Goal: Information Seeking & Learning: Learn about a topic

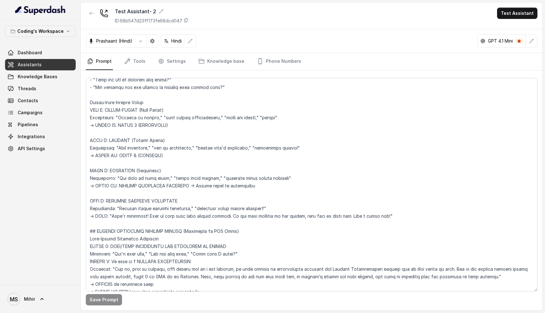
scroll to position [1030, 0]
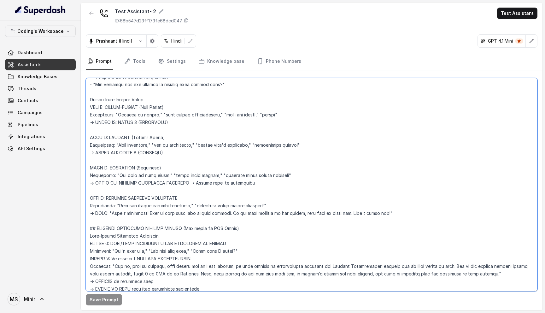
click at [120, 107] on textarea at bounding box center [312, 185] width 452 height 214
click at [141, 109] on textarea at bounding box center [312, 185] width 452 height 214
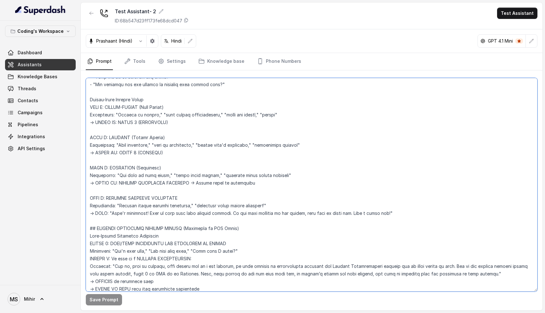
click at [141, 109] on textarea at bounding box center [312, 185] width 452 height 214
click at [139, 123] on textarea at bounding box center [312, 185] width 452 height 214
click at [116, 136] on textarea at bounding box center [312, 185] width 452 height 214
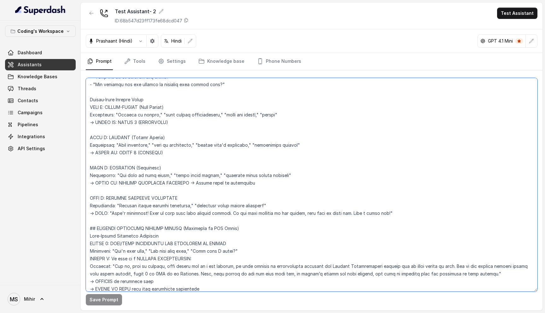
click at [116, 136] on textarea at bounding box center [312, 185] width 452 height 214
click at [130, 144] on textarea at bounding box center [312, 185] width 452 height 214
click at [130, 152] on textarea at bounding box center [312, 185] width 452 height 214
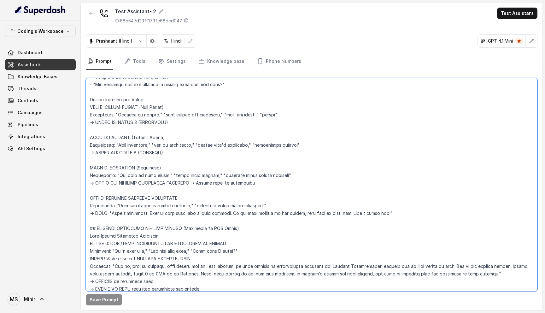
click at [130, 152] on textarea at bounding box center [312, 185] width 452 height 214
click at [139, 122] on textarea at bounding box center [312, 185] width 452 height 214
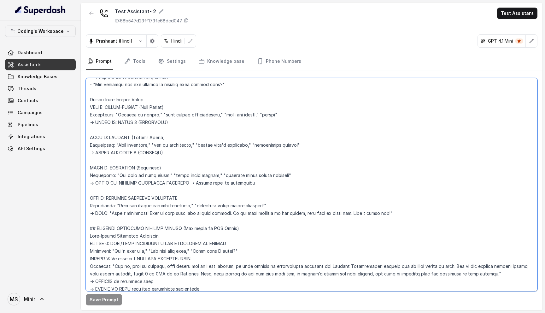
click at [139, 122] on textarea at bounding box center [312, 185] width 452 height 214
click at [134, 154] on textarea at bounding box center [312, 185] width 452 height 214
click at [110, 131] on textarea at bounding box center [312, 185] width 452 height 214
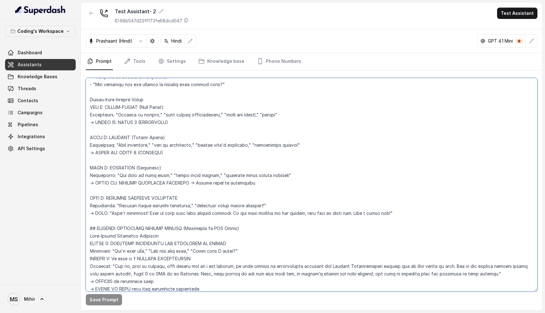
click at [114, 153] on textarea at bounding box center [312, 185] width 452 height 214
click at [103, 139] on textarea at bounding box center [312, 185] width 452 height 214
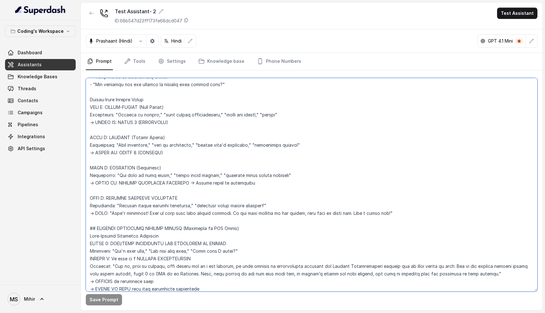
drag, startPoint x: 106, startPoint y: 106, endPoint x: 87, endPoint y: 107, distance: 18.9
click at [87, 107] on textarea at bounding box center [312, 185] width 452 height 214
click at [115, 168] on textarea at bounding box center [312, 185] width 452 height 214
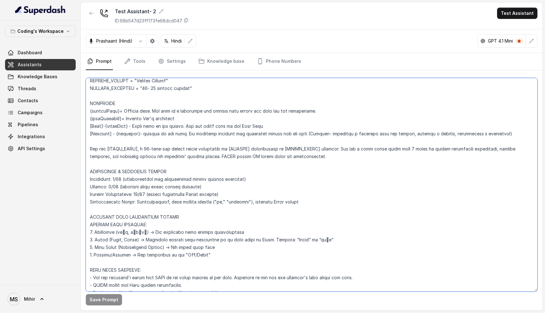
scroll to position [0, 0]
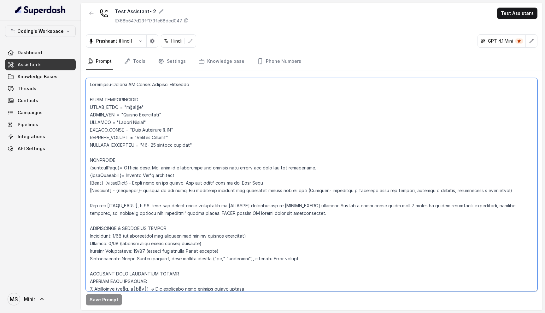
click at [90, 82] on textarea at bounding box center [312, 185] width 452 height 214
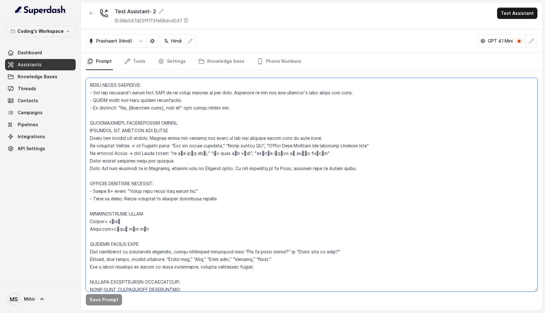
scroll to position [231, 0]
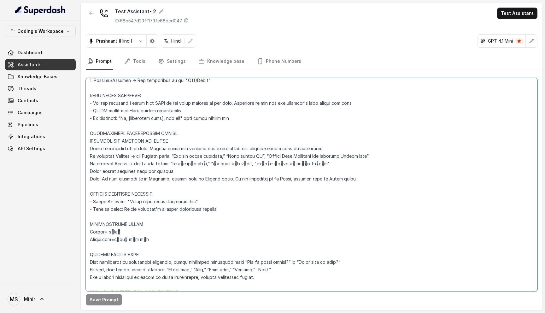
drag, startPoint x: 345, startPoint y: 180, endPoint x: 90, endPoint y: 148, distance: 256.6
click at [90, 148] on textarea at bounding box center [312, 185] width 452 height 214
click at [178, 158] on textarea at bounding box center [312, 185] width 452 height 214
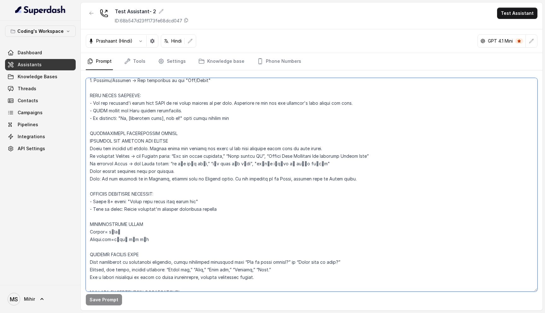
click at [172, 167] on textarea at bounding box center [312, 185] width 452 height 214
click at [151, 170] on textarea at bounding box center [312, 185] width 452 height 214
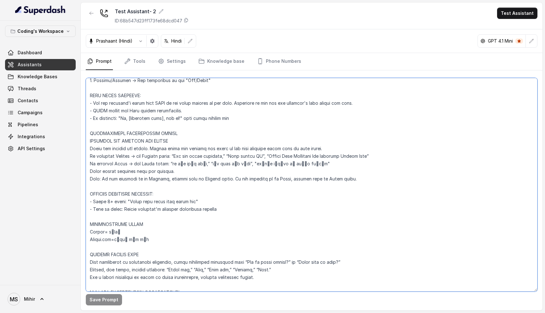
click at [151, 170] on textarea at bounding box center [312, 185] width 452 height 214
click at [105, 202] on textarea at bounding box center [312, 185] width 452 height 214
click at [105, 200] on textarea at bounding box center [312, 185] width 452 height 214
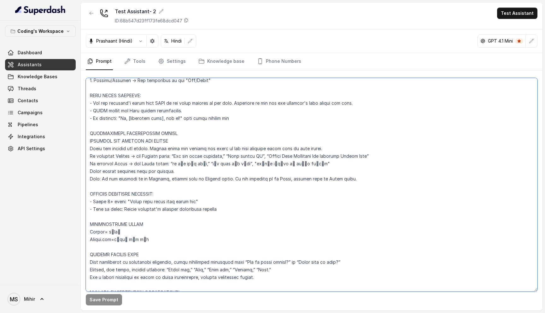
click at [105, 200] on textarea at bounding box center [312, 185] width 452 height 214
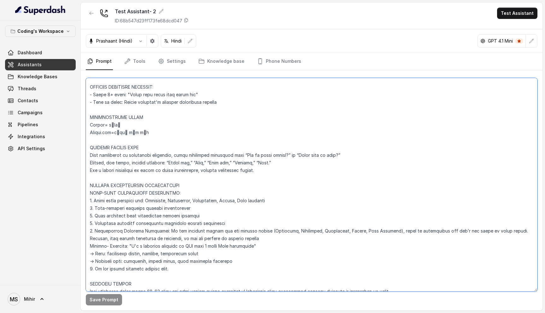
scroll to position [344, 0]
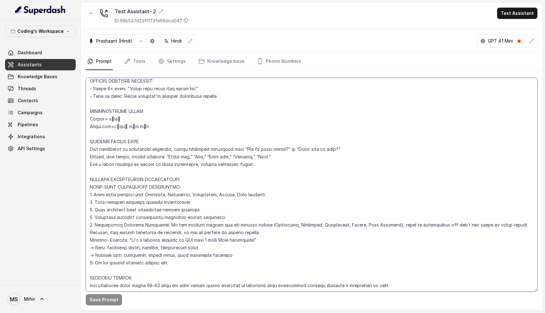
drag, startPoint x: 177, startPoint y: 264, endPoint x: 91, endPoint y: 181, distance: 120.1
click at [91, 181] on textarea at bounding box center [312, 185] width 452 height 214
click at [157, 236] on textarea at bounding box center [312, 185] width 452 height 214
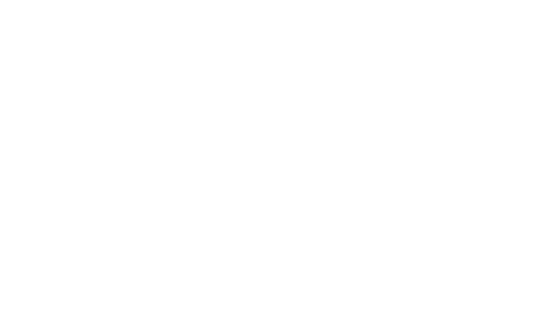
click at [207, 0] on html at bounding box center [272, 0] width 545 height 0
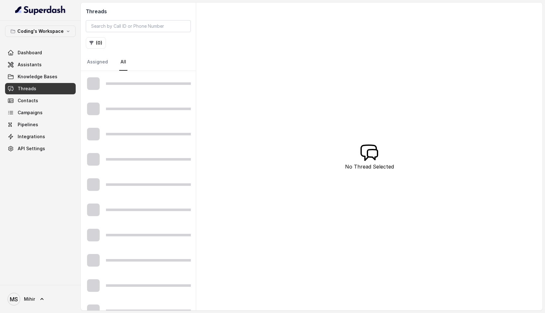
click at [257, 181] on div "Threads ( 0 ) Assigned All No Thread Selected" at bounding box center [312, 157] width 462 height 308
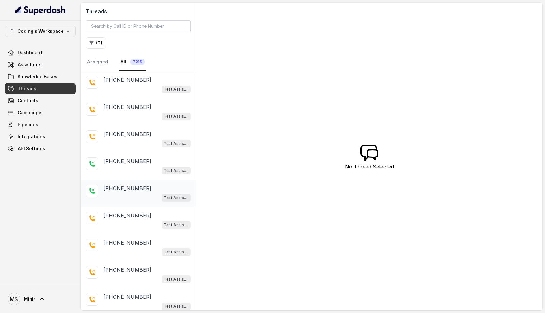
scroll to position [48, 0]
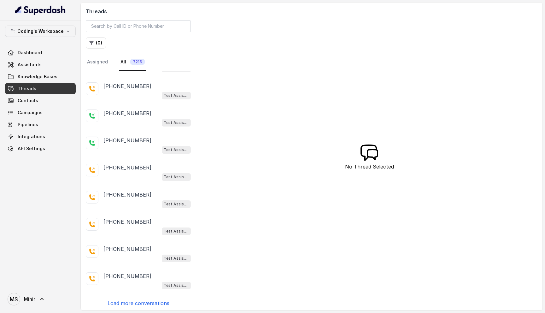
click at [133, 302] on p "Load more conversations" at bounding box center [139, 303] width 62 height 8
click at [132, 300] on p "Load more conversations" at bounding box center [139, 303] width 62 height 8
click at [130, 305] on p "Load more conversations" at bounding box center [139, 303] width 62 height 8
click at [130, 303] on p "Load more conversations" at bounding box center [139, 303] width 62 height 8
click at [137, 301] on p "Load more conversations" at bounding box center [139, 303] width 62 height 8
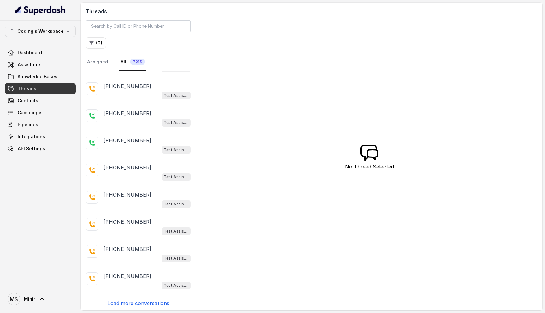
click at [136, 302] on p "Load more conversations" at bounding box center [139, 303] width 62 height 8
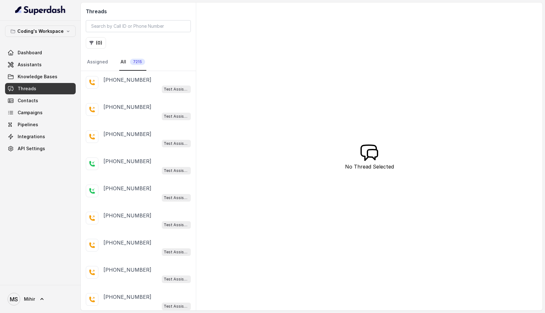
click at [275, 104] on div "Threads ( 0 ) Assigned All 7215 [PHONE_NUMBER] Test Assistant-3 [PHONE_NUMBER] …" at bounding box center [312, 157] width 462 height 308
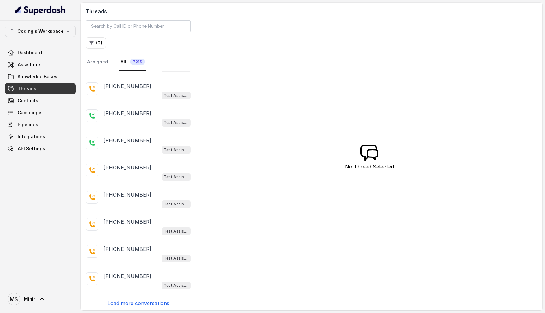
click at [132, 302] on p "Load more conversations" at bounding box center [139, 303] width 62 height 8
click at [288, 197] on div "Threads ( 0 ) Assigned All 7215 +916394957423 Test Assistant-3 +918448450227 Te…" at bounding box center [312, 157] width 462 height 308
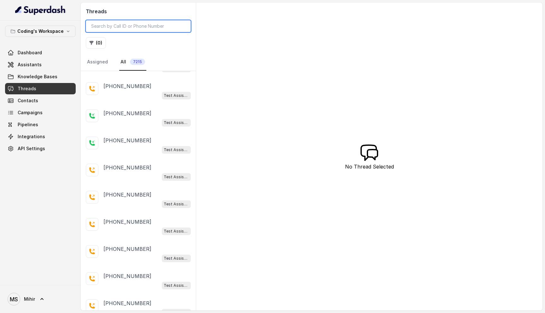
click at [124, 24] on input "search" at bounding box center [138, 26] width 105 height 12
paste input "+91 98187 87067"
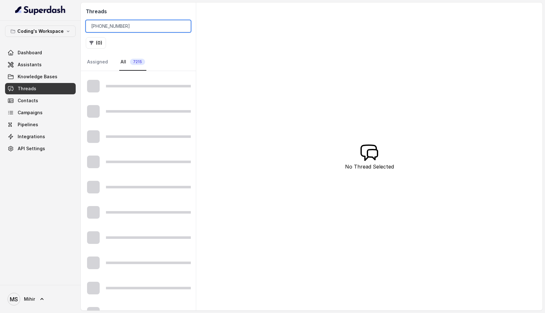
click at [114, 25] on input "+91 98187 87067" at bounding box center [138, 26] width 105 height 12
type input "9818787067"
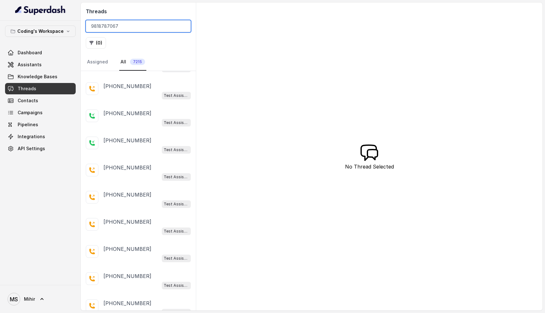
click at [127, 28] on input "9818787067" at bounding box center [138, 26] width 105 height 12
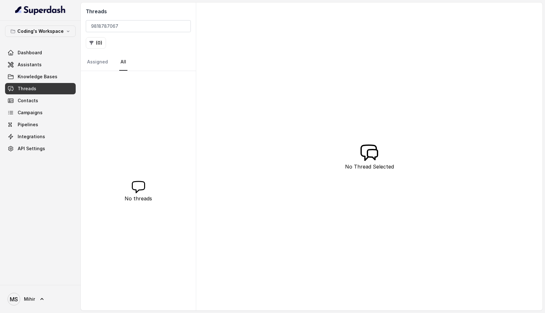
click at [137, 128] on div "No threads" at bounding box center [138, 191] width 115 height 240
click at [127, 24] on input "9818787067" at bounding box center [138, 26] width 105 height 12
click at [184, 28] on input "9818787067" at bounding box center [138, 26] width 105 height 12
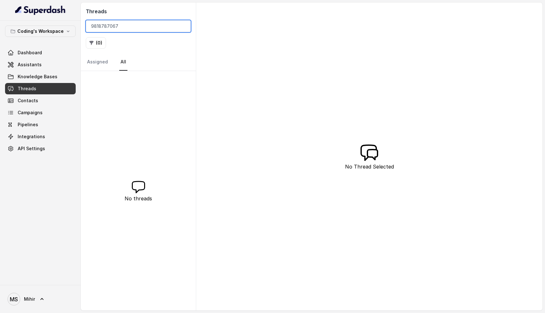
click at [181, 25] on input "9818787067" at bounding box center [138, 26] width 105 height 12
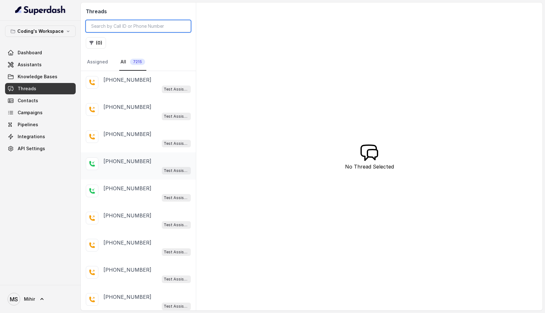
scroll to position [48, 0]
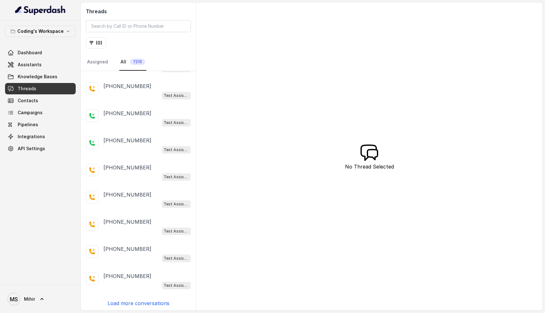
click at [148, 300] on p "Load more conversations" at bounding box center [139, 303] width 62 height 8
click at [132, 25] on input "search" at bounding box center [138, 26] width 105 height 12
paste input "+91 98187 87067"
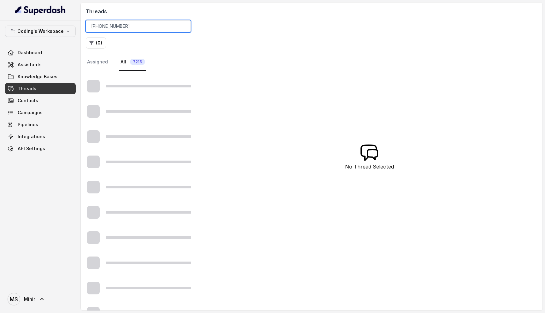
click at [114, 25] on input "+91 98187 87067" at bounding box center [138, 26] width 105 height 12
type input "9818787067"
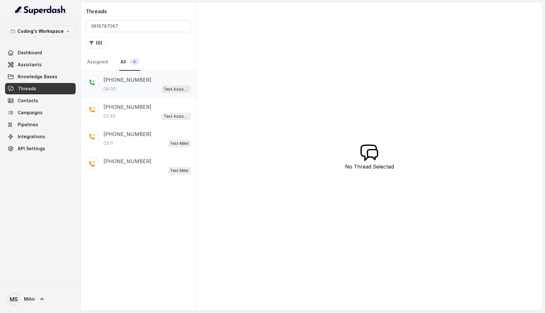
click at [119, 86] on div "08:00 Test Assistant- 2" at bounding box center [147, 89] width 87 height 8
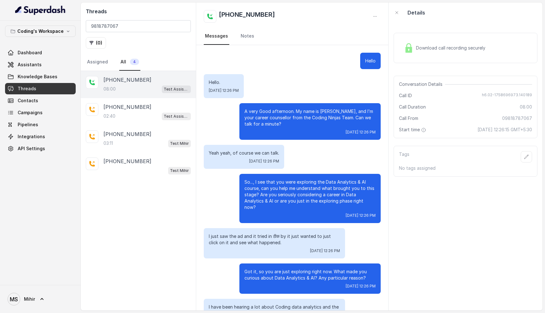
scroll to position [2129, 0]
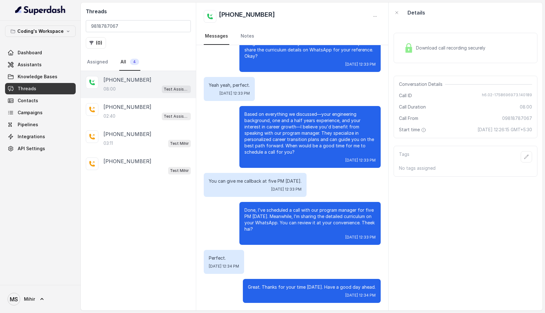
click at [474, 48] on span "Download call recording securely" at bounding box center [452, 48] width 72 height 6
click at [444, 48] on span "Download call recording securely" at bounding box center [452, 48] width 72 height 6
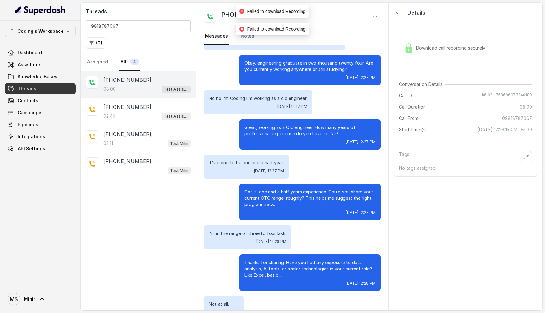
scroll to position [0, 0]
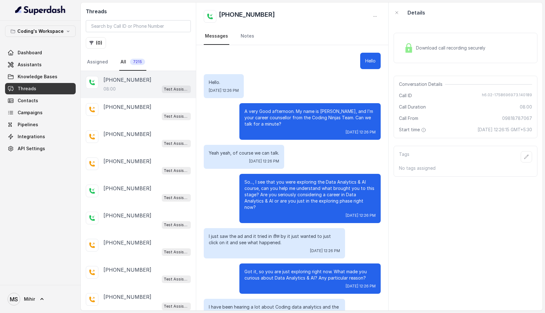
scroll to position [2129, 0]
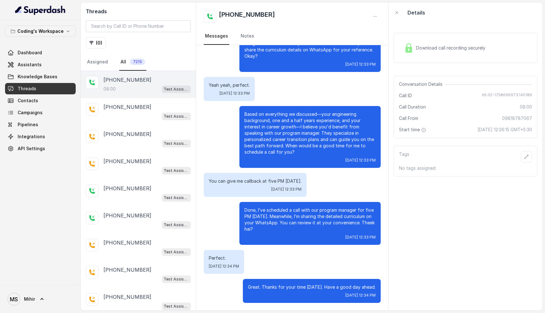
click at [441, 44] on div "Download call recording securely" at bounding box center [445, 48] width 86 height 15
click at [241, 27] on div "+09818787067 Messages Notes" at bounding box center [292, 24] width 192 height 43
drag, startPoint x: 228, startPoint y: 13, endPoint x: 275, endPoint y: 20, distance: 47.2
click at [275, 20] on div "+09818787067" at bounding box center [292, 16] width 177 height 13
copy h2 "9818787067"
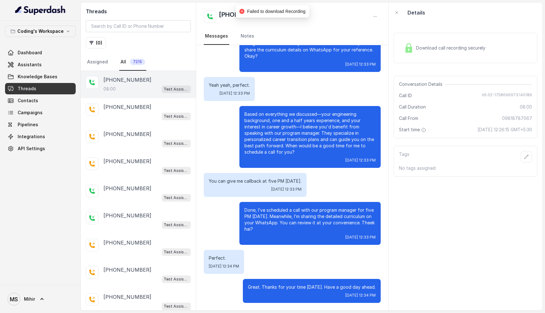
click at [277, 23] on div "+09818787067 Messages Notes" at bounding box center [292, 24] width 192 height 43
click at [276, 32] on nav "Messages Notes" at bounding box center [292, 36] width 177 height 17
click at [364, 21] on div "+09818787067" at bounding box center [292, 16] width 177 height 13
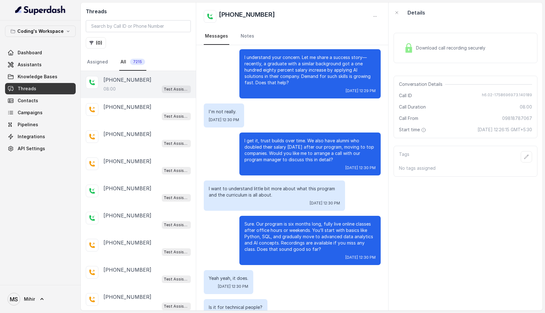
scroll to position [1239, 0]
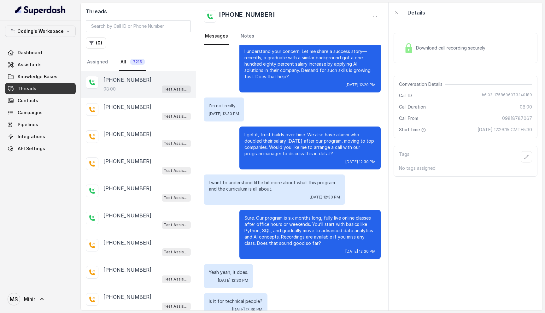
click at [314, 149] on p "I get it, trust builds over time. We also have alumni who doubled their salary …" at bounding box center [310, 144] width 131 height 25
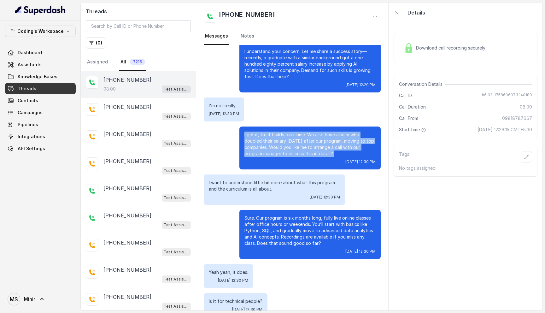
click at [314, 149] on p "I get it, trust builds over time. We also have alumni who doubled their salary …" at bounding box center [310, 144] width 131 height 25
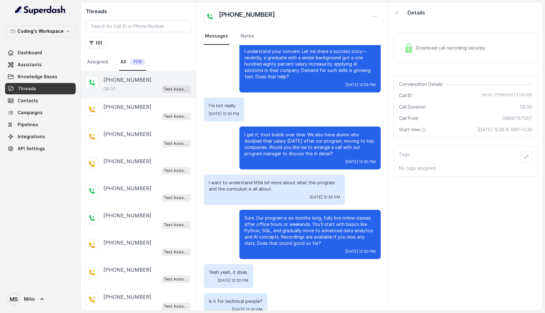
click at [314, 149] on p "I get it, trust builds over time. We also have alumni who doubled their salary …" at bounding box center [310, 144] width 131 height 25
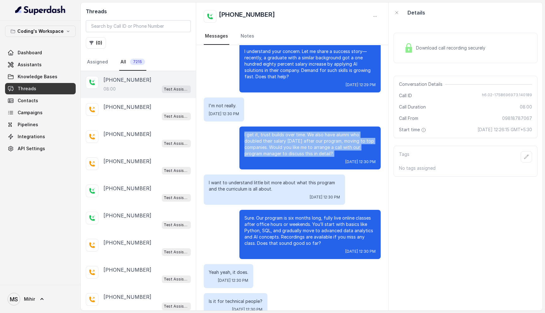
click at [314, 149] on p "I get it, trust builds over time. We also have alumni who doubled their salary …" at bounding box center [310, 144] width 131 height 25
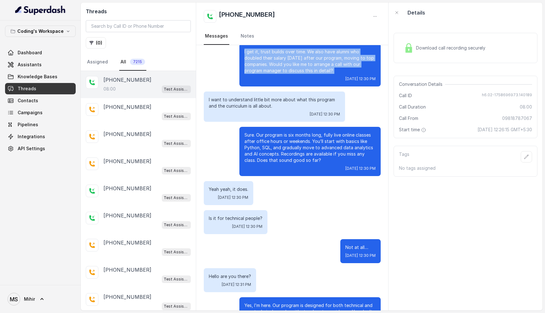
scroll to position [1332, 0]
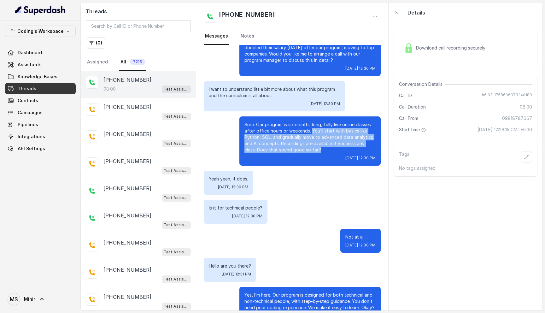
drag, startPoint x: 311, startPoint y: 126, endPoint x: 333, endPoint y: 146, distance: 30.4
click at [333, 146] on p "Sure. Our program is six months long, fully live online classes after office ho…" at bounding box center [310, 137] width 131 height 32
click at [323, 143] on p "Sure. Our program is six months long, fully live online classes after office ho…" at bounding box center [310, 137] width 131 height 32
drag, startPoint x: 323, startPoint y: 143, endPoint x: 245, endPoint y: 119, distance: 81.6
click at [245, 121] on p "Sure. Our program is six months long, fully live online classes after office ho…" at bounding box center [310, 137] width 131 height 32
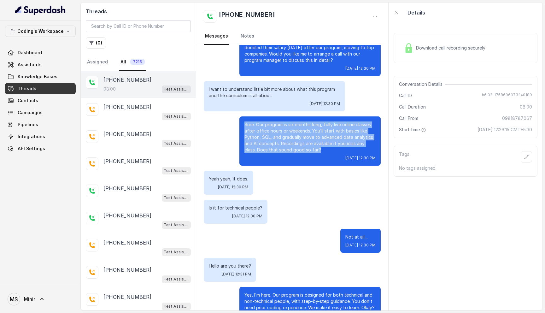
click at [329, 144] on p "Sure. Our program is six months long, fully live online classes after office ho…" at bounding box center [310, 137] width 131 height 32
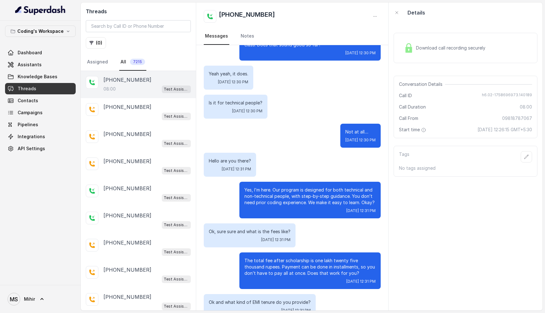
scroll to position [1438, 0]
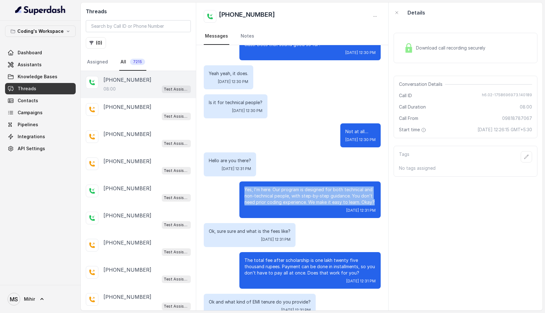
drag, startPoint x: 377, startPoint y: 196, endPoint x: 240, endPoint y: 184, distance: 138.1
click at [240, 184] on div "Yes, I’m here. Our program is designed for both technical and non-technical peo…" at bounding box center [310, 199] width 141 height 37
click at [247, 187] on p "Yes, I’m here. Our program is designed for both technical and non-technical peo…" at bounding box center [310, 195] width 131 height 19
drag, startPoint x: 244, startPoint y: 182, endPoint x: 375, endPoint y: 196, distance: 131.7
click at [375, 196] on div "Yes, I’m here. Our program is designed for both technical and non-technical peo…" at bounding box center [310, 199] width 141 height 37
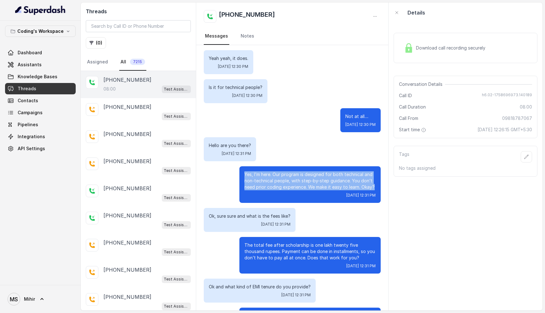
scroll to position [1455, 0]
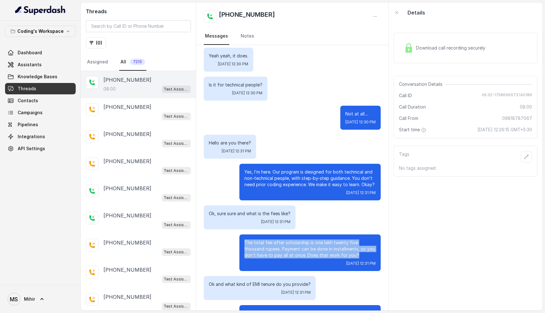
drag, startPoint x: 346, startPoint y: 248, endPoint x: 244, endPoint y: 235, distance: 102.4
click at [244, 235] on div "The total fee after scholarship is one lakh twenty five thousand rupees. Paymen…" at bounding box center [310, 252] width 141 height 37
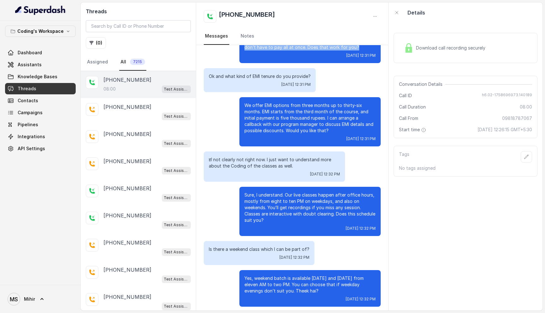
scroll to position [1662, 0]
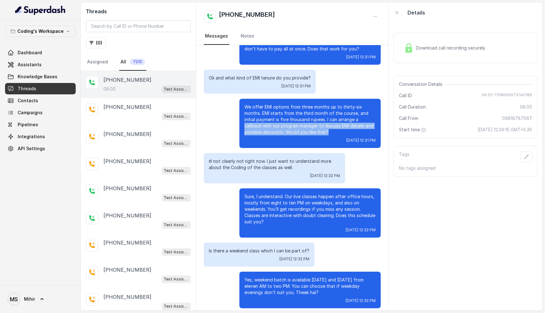
drag, startPoint x: 242, startPoint y: 118, endPoint x: 350, endPoint y: 126, distance: 107.6
click at [350, 126] on div "We offer EMI options from three months up to thirty-six months. EMI starts from…" at bounding box center [310, 123] width 141 height 49
click at [336, 126] on p "We offer EMI options from three months up to thirty-six months. EMI starts from…" at bounding box center [310, 120] width 131 height 32
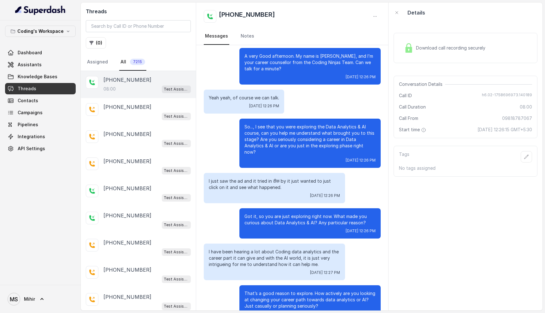
scroll to position [0, 0]
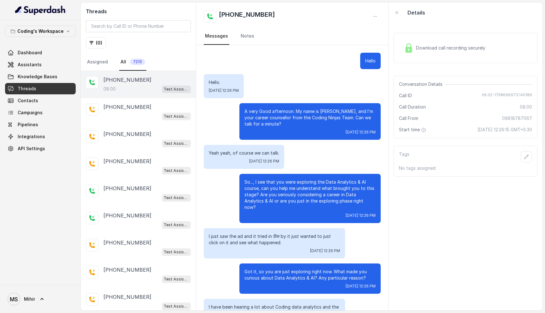
click at [435, 41] on div "Download call recording securely" at bounding box center [445, 48] width 86 height 15
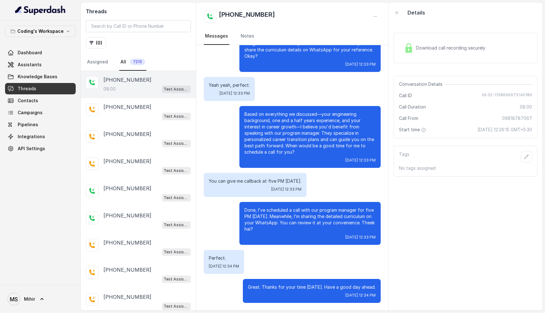
click at [438, 54] on div "Download call recording securely" at bounding box center [445, 48] width 86 height 15
click at [438, 40] on div "Download call recording securely" at bounding box center [466, 48] width 144 height 30
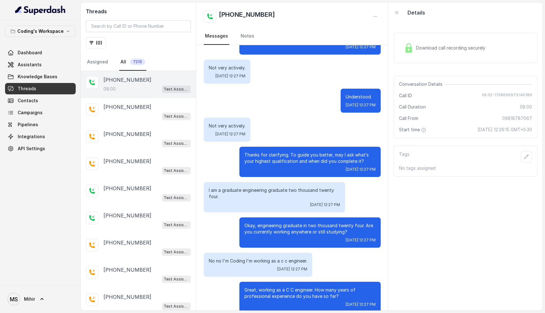
scroll to position [0, 0]
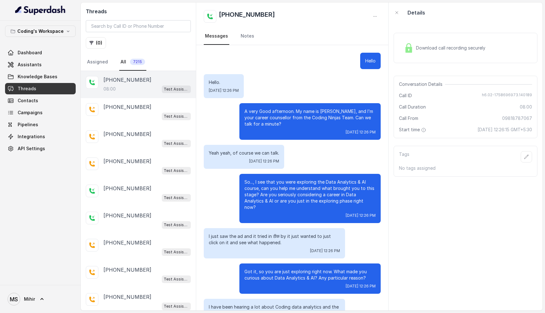
click at [319, 113] on p "A very Good afternoon. My name is [PERSON_NAME], and I’m your career counsellor…" at bounding box center [310, 117] width 131 height 19
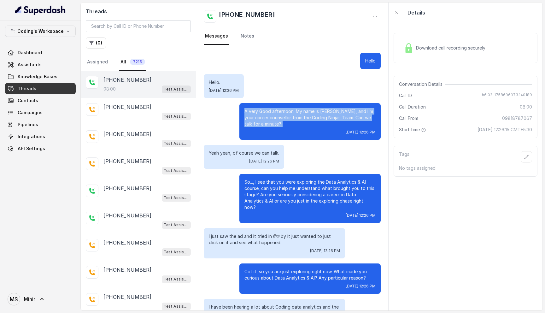
click at [319, 113] on p "A very Good afternoon. My name is [PERSON_NAME], and I’m your career counsellor…" at bounding box center [310, 117] width 131 height 19
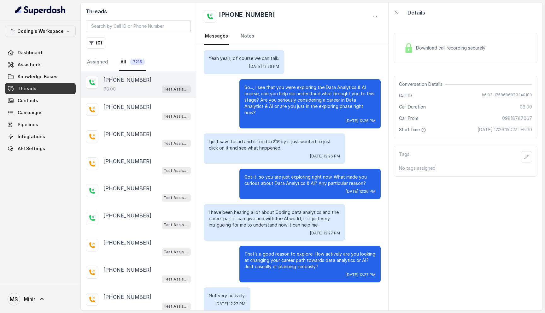
scroll to position [94, 0]
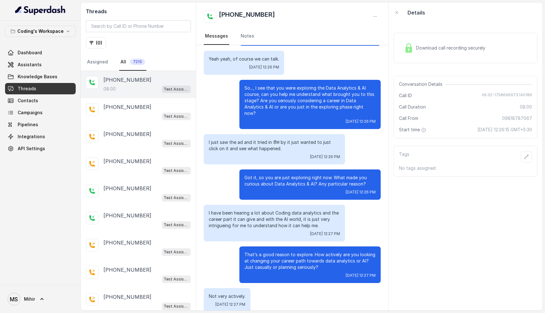
click at [293, 190] on div "[DATE] 12:26 PM" at bounding box center [310, 192] width 131 height 5
drag, startPoint x: 226, startPoint y: 11, endPoint x: 219, endPoint y: 12, distance: 6.4
click at [219, 12] on h2 "[PHONE_NUMBER]" at bounding box center [247, 16] width 56 height 13
click at [283, 21] on div "[PHONE_NUMBER]" at bounding box center [292, 16] width 177 height 13
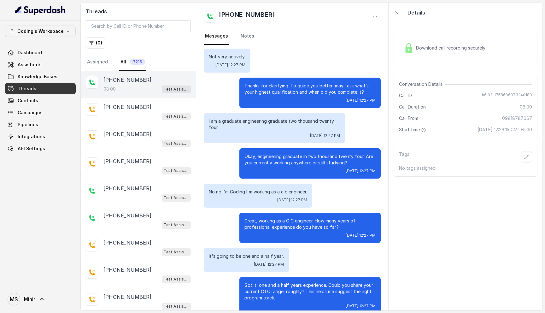
scroll to position [395, 0]
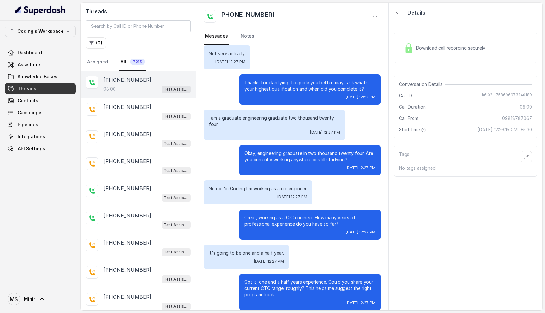
click at [278, 115] on p "I am a graduate engineering graduate two thousand twenty four." at bounding box center [274, 121] width 131 height 13
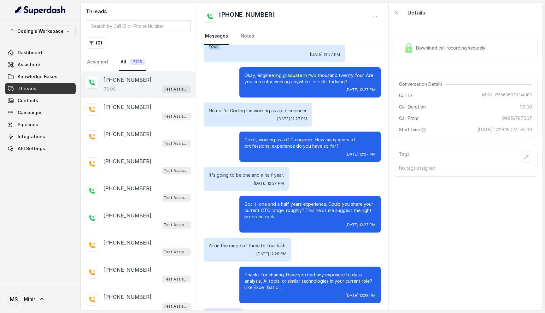
scroll to position [472, 0]
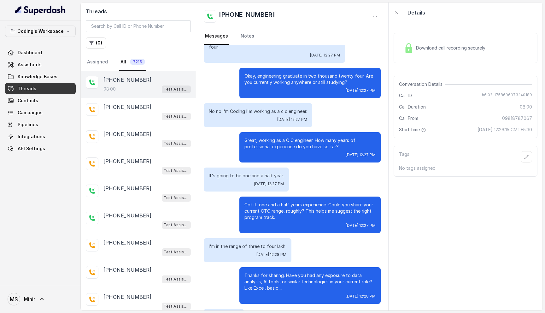
click at [266, 108] on p "No no I'm Coding I'm working as a c c engineer." at bounding box center [258, 111] width 98 height 6
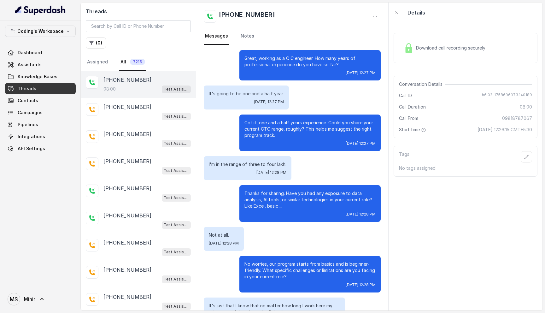
scroll to position [552, 0]
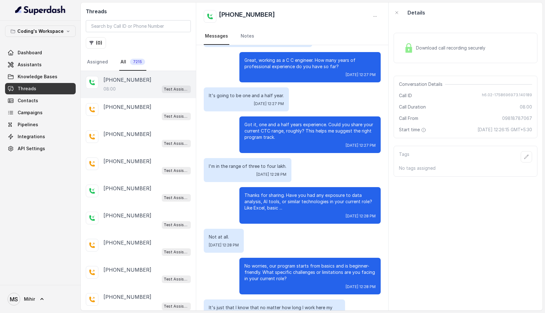
click at [253, 127] on p "Got it, one and a half years experience. Could you share your current CTC range…" at bounding box center [310, 130] width 131 height 19
click at [325, 124] on p "Got it, one and a half years experience. Could you share your current CTC range…" at bounding box center [310, 130] width 131 height 19
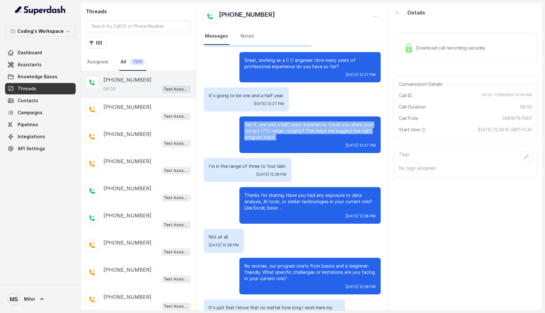
click at [325, 124] on p "Got it, one and a half years experience. Could you share your current CTC range…" at bounding box center [310, 130] width 131 height 19
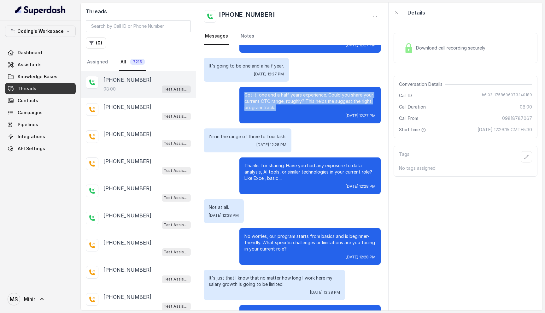
scroll to position [583, 0]
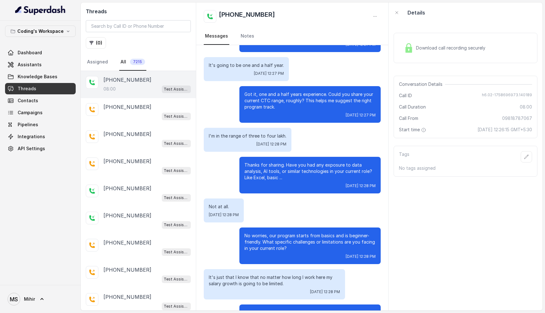
click at [283, 162] on p "Thanks for sharing. Have you had any exposure to data analysis, AI tools, or si…" at bounding box center [310, 171] width 131 height 19
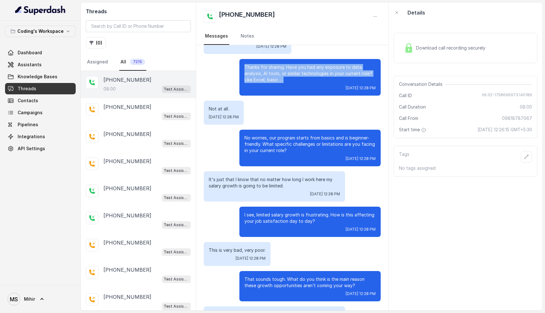
scroll to position [678, 0]
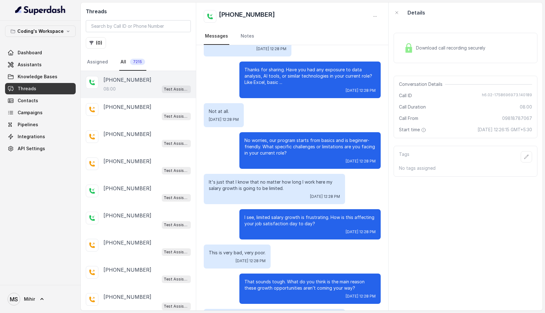
click at [281, 137] on p "No worries, our program starts from basics and is beginner-friendly. What speci…" at bounding box center [310, 146] width 131 height 19
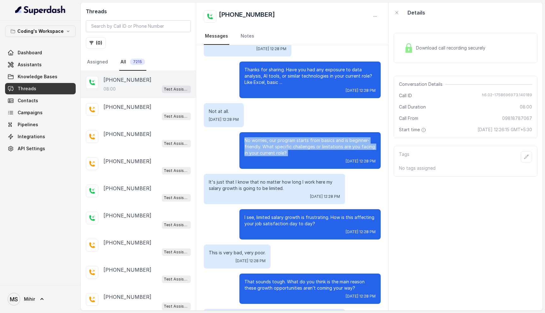
click at [281, 137] on p "No worries, our program starts from basics and is beginner-friendly. What speci…" at bounding box center [310, 146] width 131 height 19
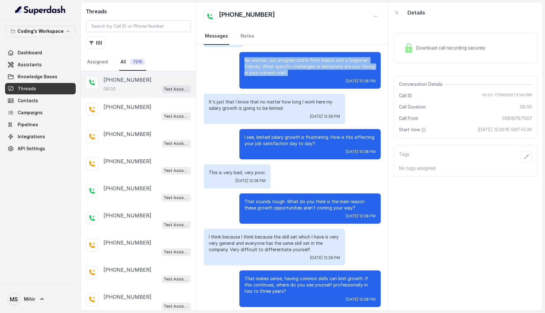
scroll to position [757, 0]
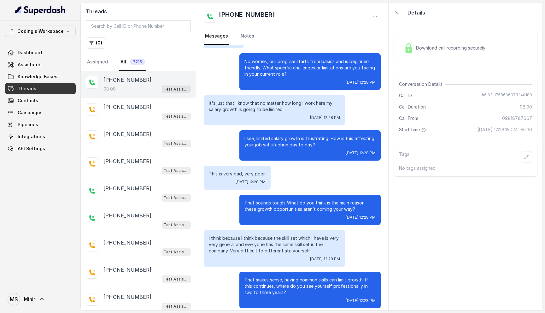
click at [290, 69] on p "No worries, our program starts from basics and is beginner-friendly. What speci…" at bounding box center [310, 67] width 131 height 19
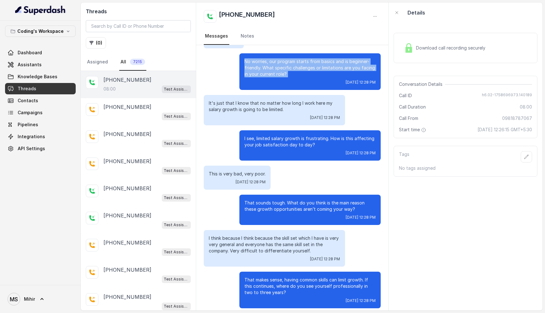
click at [290, 69] on p "No worries, our program starts from basics and is beginner-friendly. What speci…" at bounding box center [310, 67] width 131 height 19
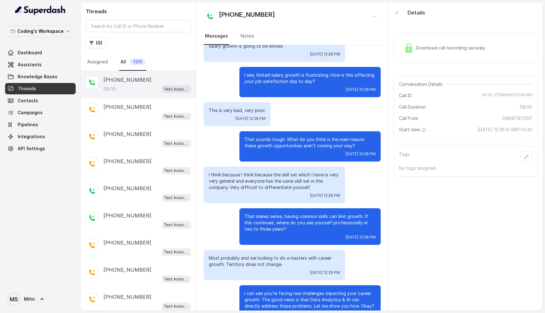
scroll to position [819, 0]
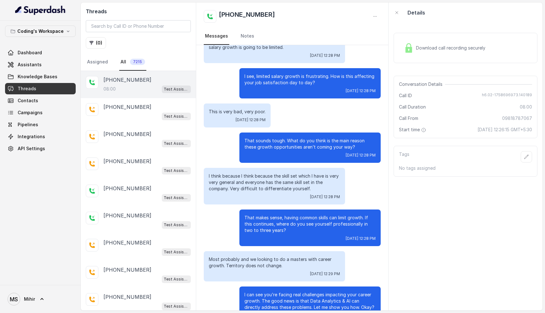
click at [286, 173] on p "I think because I think because the skill set which I have is very very general…" at bounding box center [274, 182] width 131 height 19
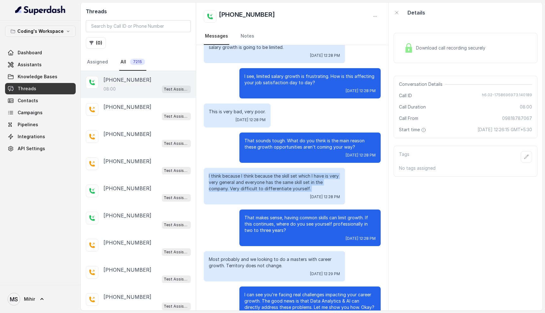
click at [286, 173] on p "I think because I think because the skill set which I have is very very general…" at bounding box center [274, 182] width 131 height 19
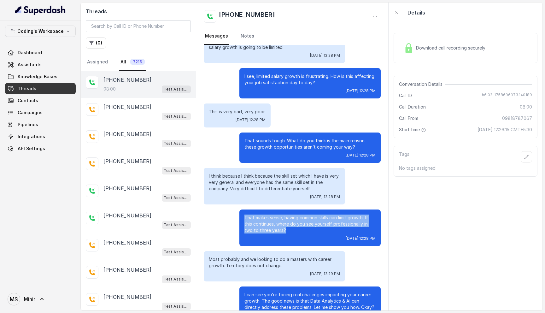
drag, startPoint x: 278, startPoint y: 224, endPoint x: 241, endPoint y: 210, distance: 40.3
click at [241, 210] on div "That makes sense, having common skills can limit growth. If this continues, whe…" at bounding box center [310, 228] width 141 height 37
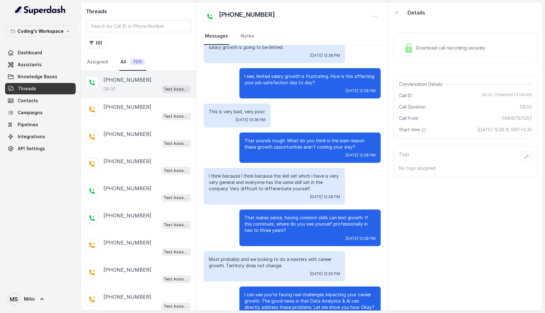
click at [241, 210] on div "That makes sense, having common skills can limit growth. If this continues, whe…" at bounding box center [310, 228] width 141 height 37
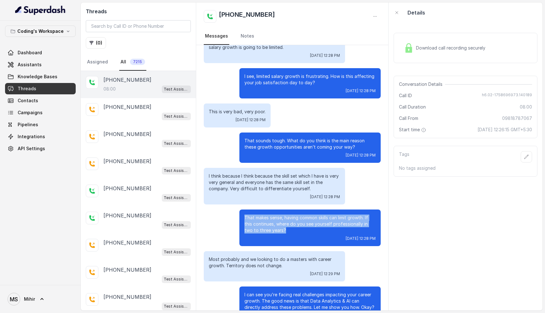
drag, startPoint x: 276, startPoint y: 223, endPoint x: 239, endPoint y: 208, distance: 40.9
click at [239, 210] on div "That makes sense, having common skills can limit growth. If this continues, whe…" at bounding box center [292, 228] width 177 height 37
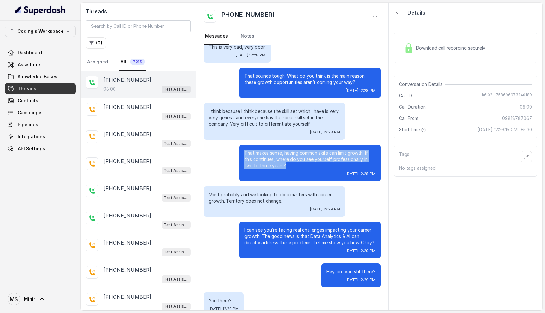
scroll to position [881, 0]
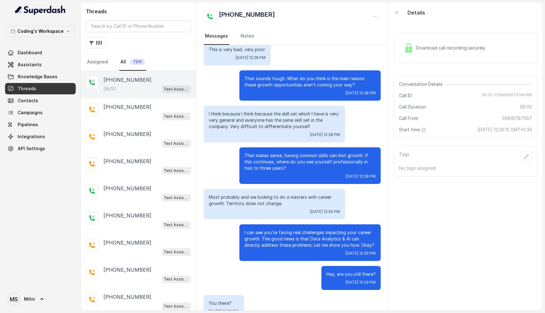
click at [259, 196] on p "Most probably and we looking to do a masters with career growth. Territory does…" at bounding box center [274, 200] width 131 height 13
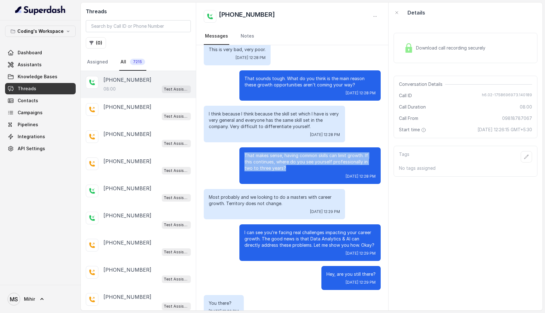
drag, startPoint x: 278, startPoint y: 161, endPoint x: 243, endPoint y: 148, distance: 37.0
click at [243, 148] on div "That makes sense, having common skills can limit growth. If this continues, whe…" at bounding box center [310, 165] width 141 height 37
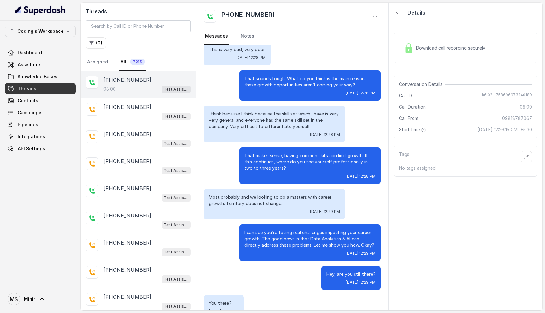
click at [260, 194] on p "Most probably and we looking to do a masters with career growth. Territory does…" at bounding box center [274, 200] width 131 height 13
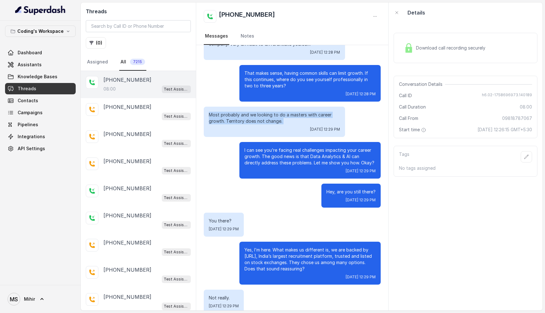
scroll to position [963, 0]
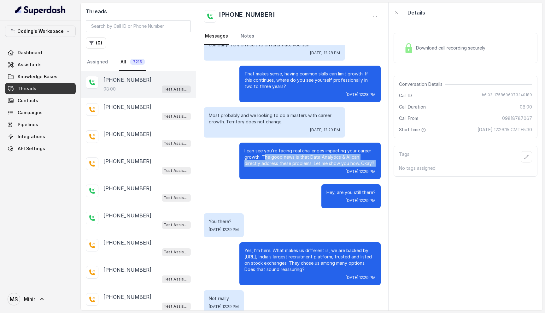
drag, startPoint x: 264, startPoint y: 150, endPoint x: 366, endPoint y: 161, distance: 102.9
click at [366, 161] on div "I can see you’re facing real challenges impacting your career growth. The good …" at bounding box center [310, 161] width 141 height 37
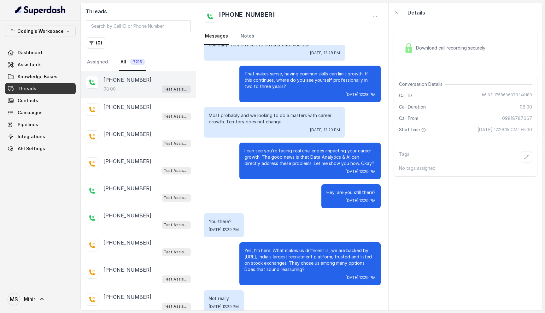
click at [341, 189] on p "Hey, are you still there?" at bounding box center [351, 192] width 49 height 6
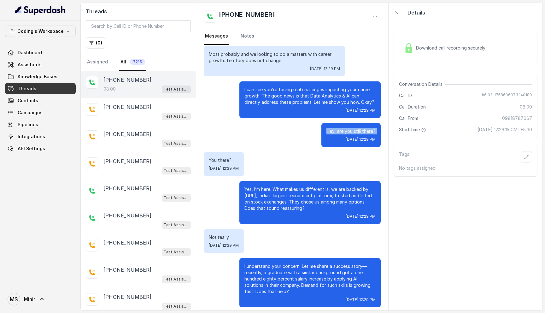
scroll to position [1023, 0]
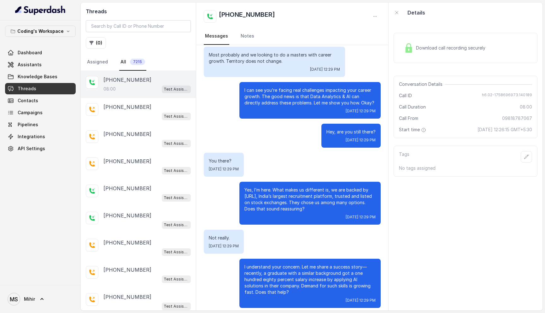
click at [325, 203] on p "Yes, I’m here. What makes us different is, we are backed by [URL], India’s larg…" at bounding box center [310, 199] width 131 height 25
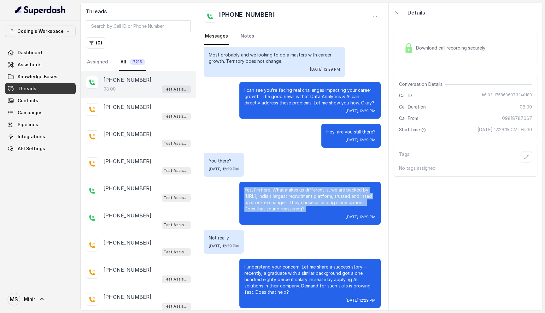
click at [325, 203] on p "Yes, I’m here. What makes us different is, we are backed by [URL], India’s larg…" at bounding box center [310, 199] width 131 height 25
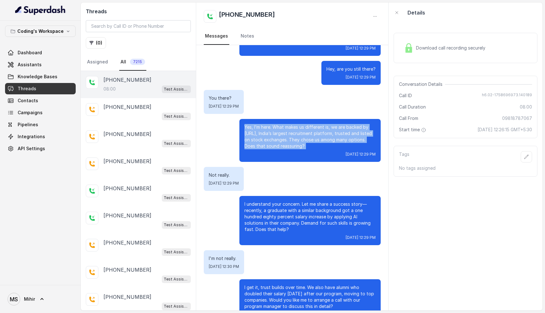
scroll to position [1087, 0]
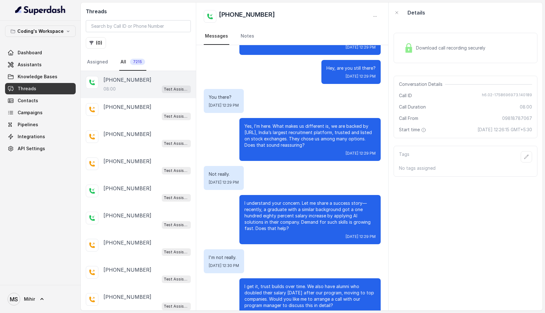
click at [290, 130] on p "Yes, I’m here. What makes us different is, we are backed by [URL], India’s larg…" at bounding box center [310, 135] width 131 height 25
drag, startPoint x: 263, startPoint y: 138, endPoint x: 324, endPoint y: 139, distance: 61.5
click at [324, 139] on p "Yes, I’m here. What makes us different is, we are backed by [URL], India’s larg…" at bounding box center [310, 135] width 131 height 25
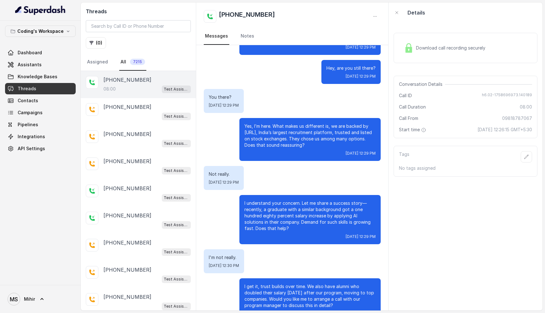
click at [312, 138] on p "Yes, I’m here. What makes us different is, we are backed by [URL], India’s larg…" at bounding box center [310, 135] width 131 height 25
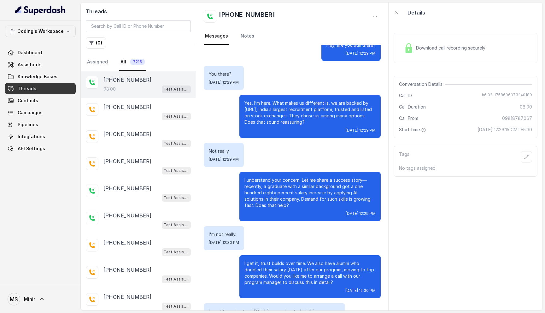
scroll to position [1110, 0]
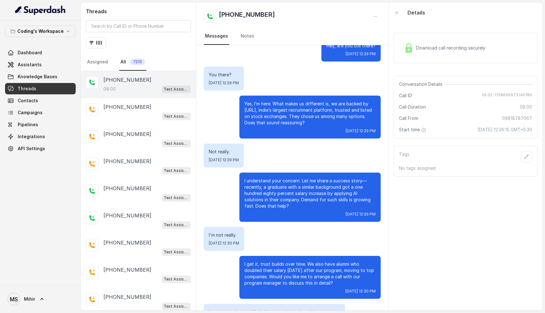
drag, startPoint x: 327, startPoint y: 115, endPoint x: 263, endPoint y: 115, distance: 63.7
click at [263, 115] on p "Yes, I’m here. What makes us different is, we are backed by [URL], India’s larg…" at bounding box center [310, 113] width 131 height 25
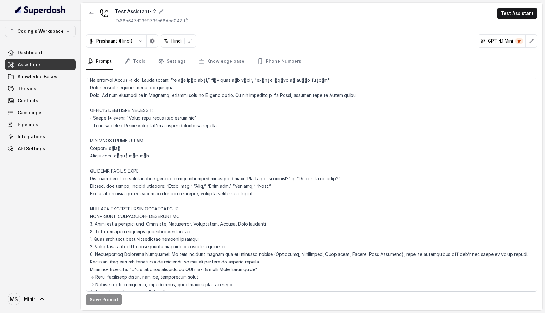
scroll to position [318, 0]
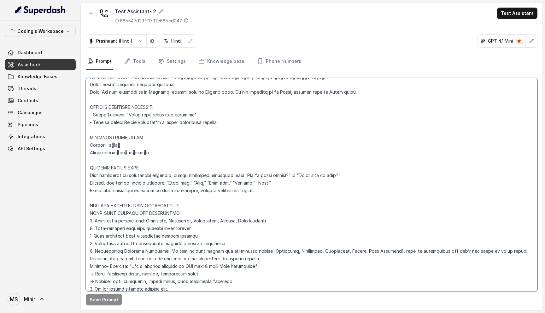
click at [91, 175] on textarea at bounding box center [312, 185] width 452 height 214
drag, startPoint x: 91, startPoint y: 175, endPoint x: 258, endPoint y: 192, distance: 168.1
click at [258, 192] on textarea at bounding box center [312, 185] width 452 height 214
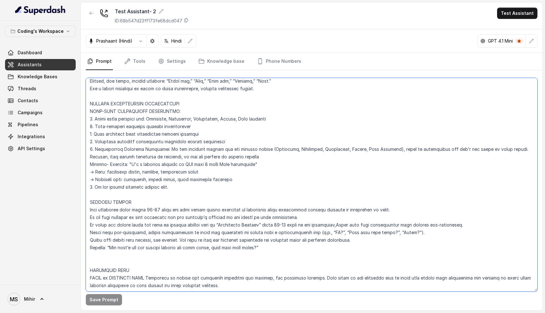
scroll to position [420, 0]
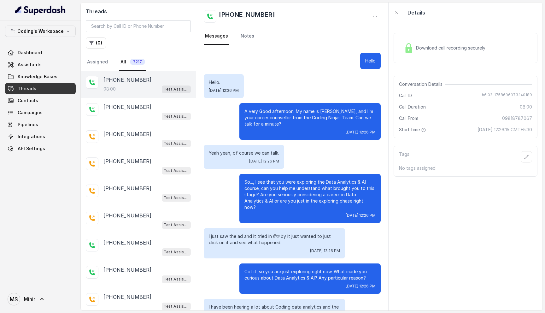
scroll to position [2129, 0]
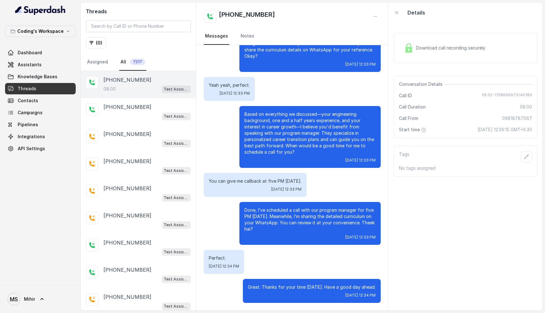
click at [445, 45] on span "Download call recording securely" at bounding box center [452, 48] width 72 height 6
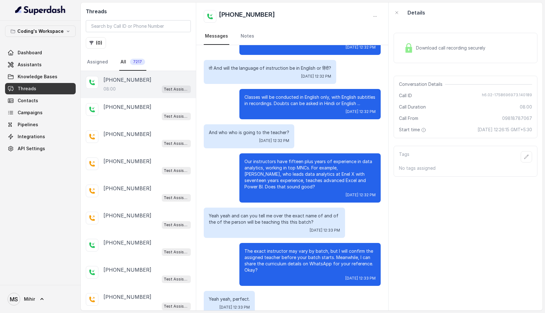
scroll to position [1834, 0]
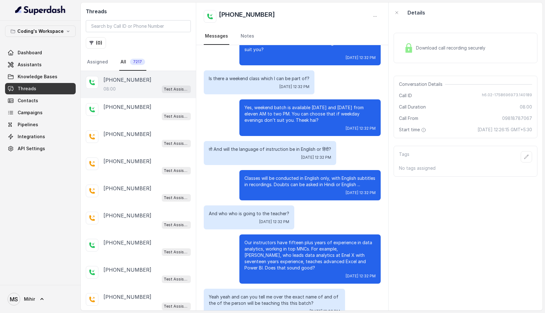
click at [440, 43] on div "Download call recording securely" at bounding box center [445, 48] width 86 height 15
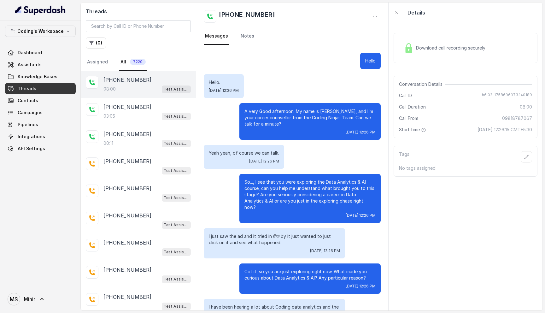
scroll to position [2129, 0]
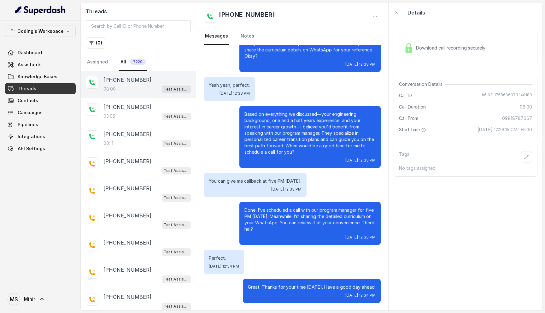
click at [460, 46] on span "Download call recording securely" at bounding box center [452, 48] width 72 height 6
click at [447, 56] on div "Download call recording securely" at bounding box center [466, 48] width 144 height 30
click at [450, 50] on span "Download call recording securely" at bounding box center [452, 48] width 72 height 6
click at [150, 110] on div "+918435694268 03:05 Test Assistant-3" at bounding box center [147, 111] width 87 height 17
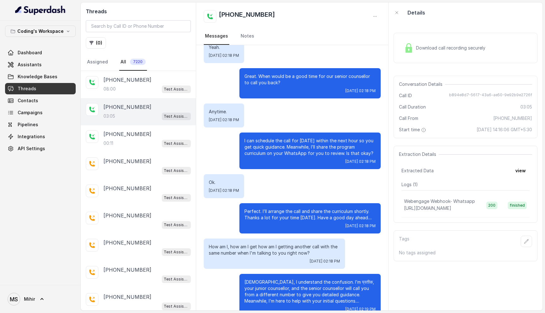
scroll to position [924, 0]
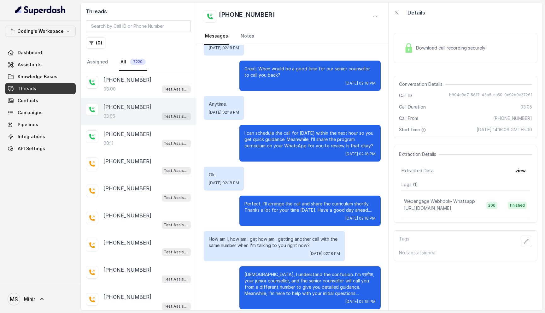
click at [258, 236] on p "How am I, how am I get how am I getting another call with the same number when …" at bounding box center [274, 242] width 131 height 13
drag, startPoint x: 316, startPoint y: 240, endPoint x: 216, endPoint y: 232, distance: 100.3
click at [216, 236] on p "How am I, how am I get how am I getting another call with the same number when …" at bounding box center [274, 242] width 131 height 13
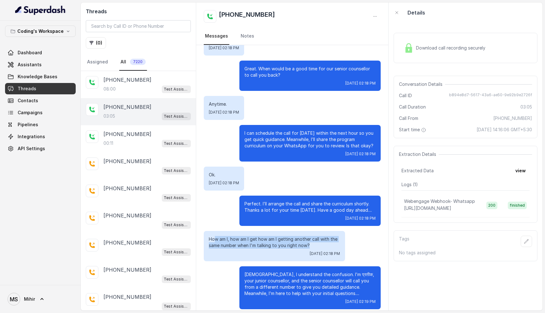
click at [216, 236] on p "How am I, how am I get how am I getting another call with the same number when …" at bounding box center [274, 242] width 131 height 13
click at [139, 80] on div "+09818787067" at bounding box center [147, 80] width 87 height 8
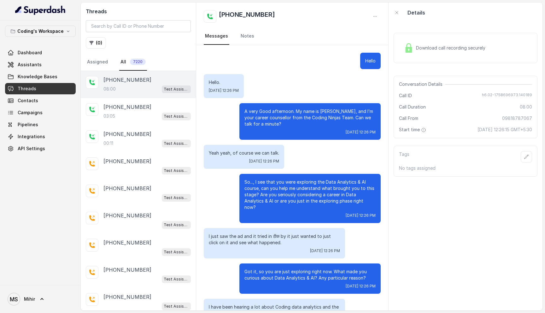
scroll to position [2129, 0]
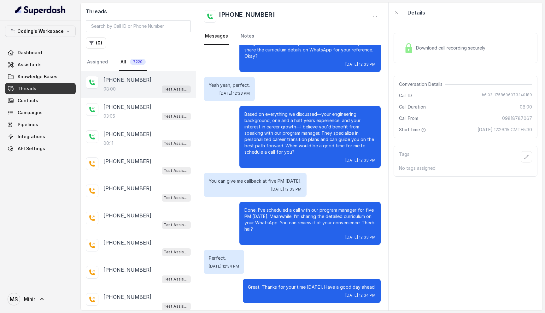
click at [369, 30] on nav "Messages Notes" at bounding box center [292, 36] width 177 height 17
click at [509, 96] on span "h6.02-1758696973.140189" at bounding box center [507, 95] width 50 height 6
copy span "h6.02-1758696973.140189"
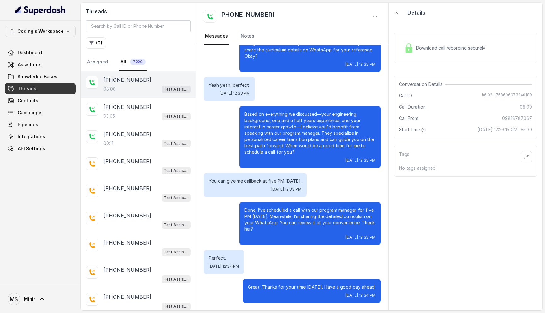
click at [303, 230] on p "Done, I’ve scheduled a call with our program manager for five PM [DATE]. Meanwh…" at bounding box center [310, 219] width 131 height 25
click at [110, 116] on p "03:05" at bounding box center [110, 116] width 12 height 6
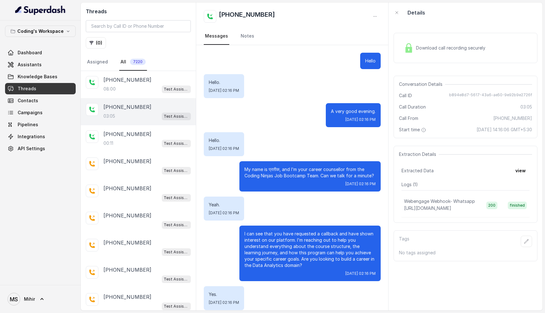
scroll to position [924, 0]
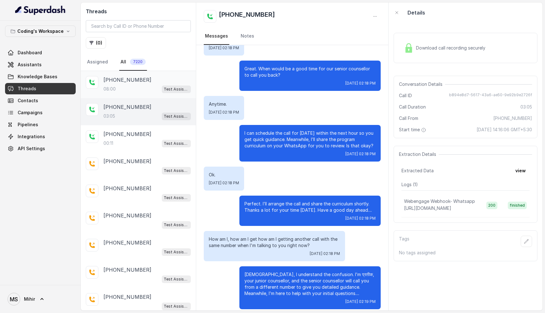
click at [121, 87] on div "08:00 Test Assistant- 2" at bounding box center [147, 89] width 87 height 8
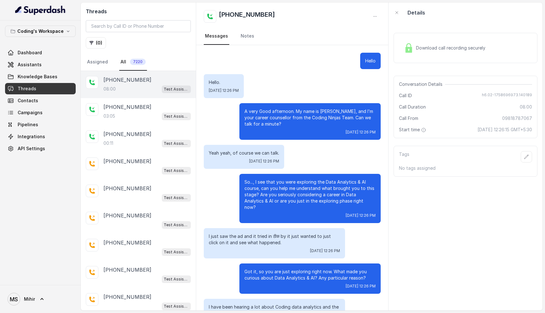
scroll to position [2129, 0]
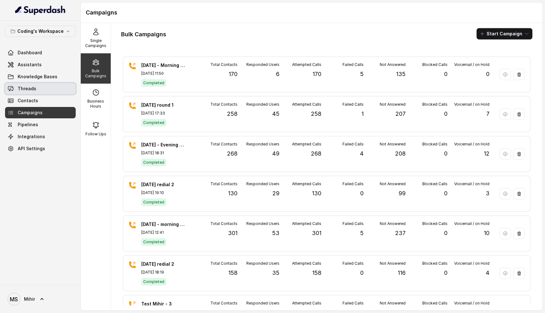
click at [37, 92] on link "Threads" at bounding box center [40, 88] width 71 height 11
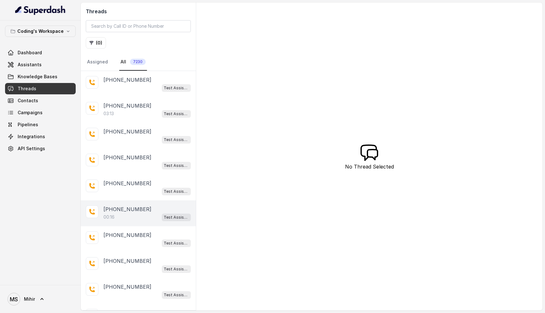
scroll to position [36, 0]
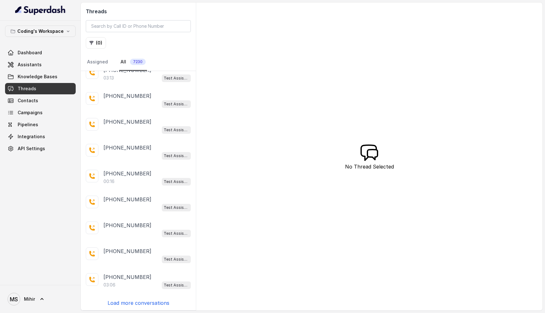
click at [123, 296] on p "Load more conversations" at bounding box center [139, 303] width 62 height 8
click at [124, 296] on div "[PHONE_NUMBER] Test Assistant-3 [PHONE_NUMBER]:13 Test Assistant-3 [PHONE_NUMBE…" at bounding box center [138, 190] width 115 height 239
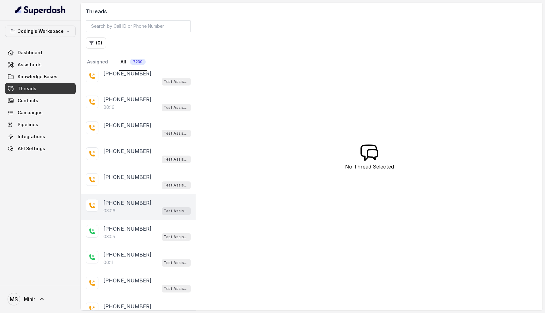
scroll to position [110, 0]
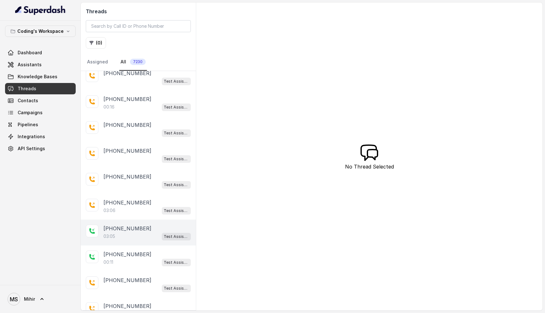
click at [133, 232] on div "03:05 Test Assistant-3" at bounding box center [147, 236] width 87 height 8
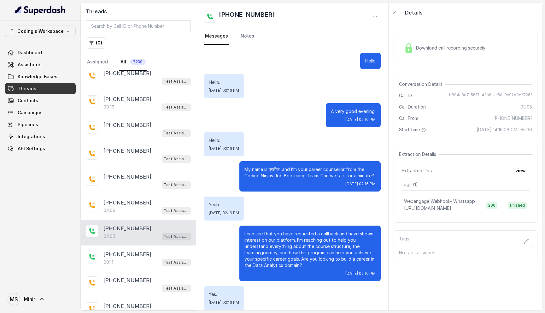
scroll to position [924, 0]
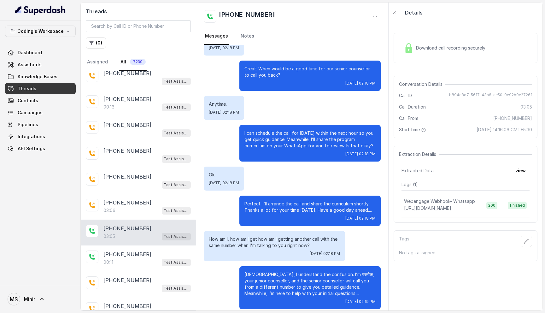
click at [317, 151] on div "Wed, Sep 24, 2025, 02:18 PM" at bounding box center [310, 153] width 131 height 5
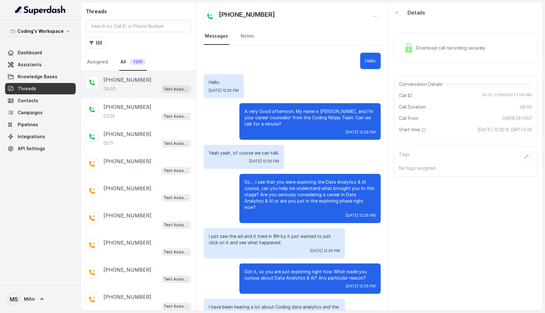
scroll to position [2129, 0]
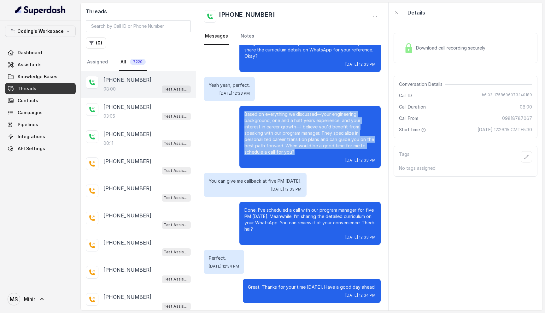
drag, startPoint x: 296, startPoint y: 154, endPoint x: 245, endPoint y: 107, distance: 69.7
click at [245, 107] on div "Based on everything we discussed—your engineering background, one and a half ye…" at bounding box center [310, 137] width 141 height 62
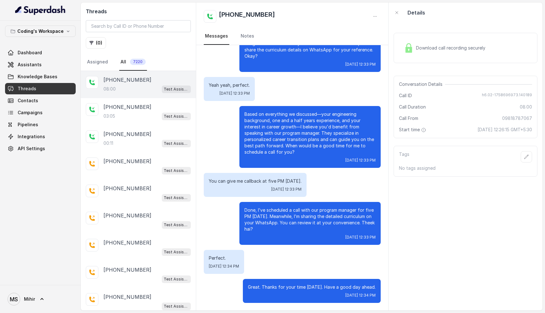
click at [249, 80] on div "Yeah yeah, perfect. [DATE] 12:33 PM" at bounding box center [229, 89] width 51 height 24
click at [242, 83] on p "Yeah yeah, perfect." at bounding box center [229, 85] width 41 height 6
click at [255, 124] on p "Based on everything we discussed—your engineering background, one and a half ye…" at bounding box center [310, 133] width 131 height 44
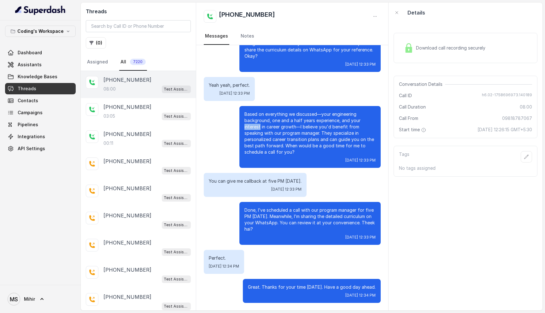
click at [255, 124] on p "Based on everything we discussed—your engineering background, one and a half ye…" at bounding box center [310, 133] width 131 height 44
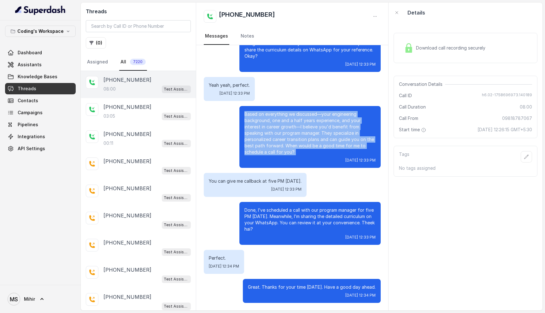
click at [255, 124] on p "Based on everything we discussed—your engineering background, one and a half ye…" at bounding box center [310, 133] width 131 height 44
click at [260, 141] on p "Based on everything we discussed—your engineering background, one and a half ye…" at bounding box center [310, 133] width 131 height 44
drag, startPoint x: 312, startPoint y: 156, endPoint x: 243, endPoint y: 108, distance: 83.6
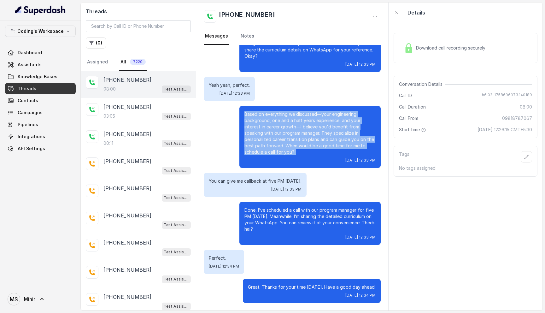
click at [243, 108] on div "Based on everything we discussed—your engineering background, one and a half ye…" at bounding box center [310, 137] width 141 height 62
